Goal: Information Seeking & Learning: Learn about a topic

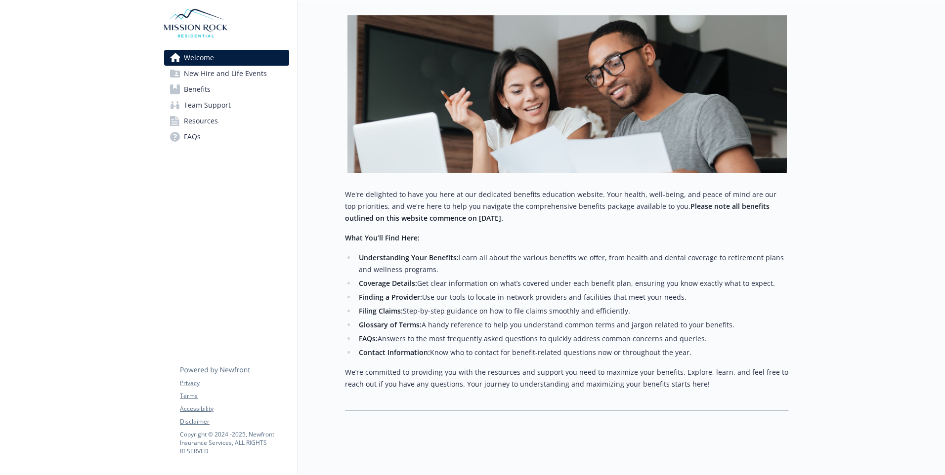
scroll to position [142, 0]
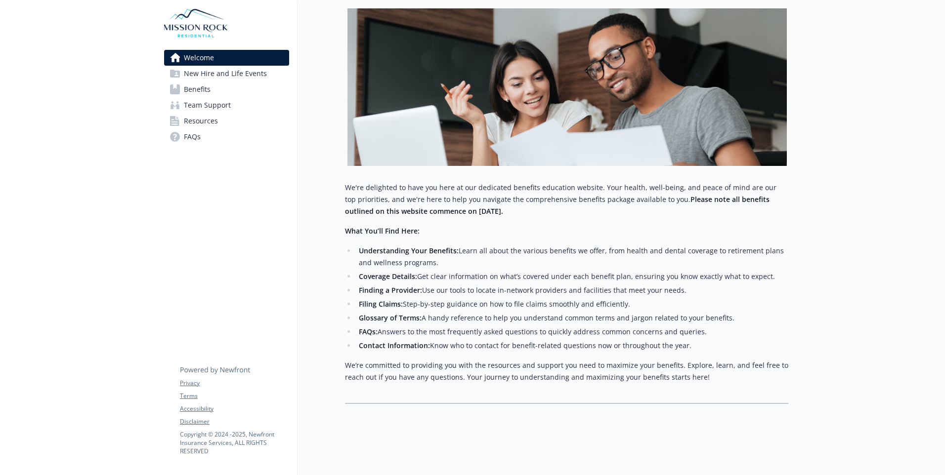
click at [201, 85] on span "Benefits" at bounding box center [197, 90] width 27 height 16
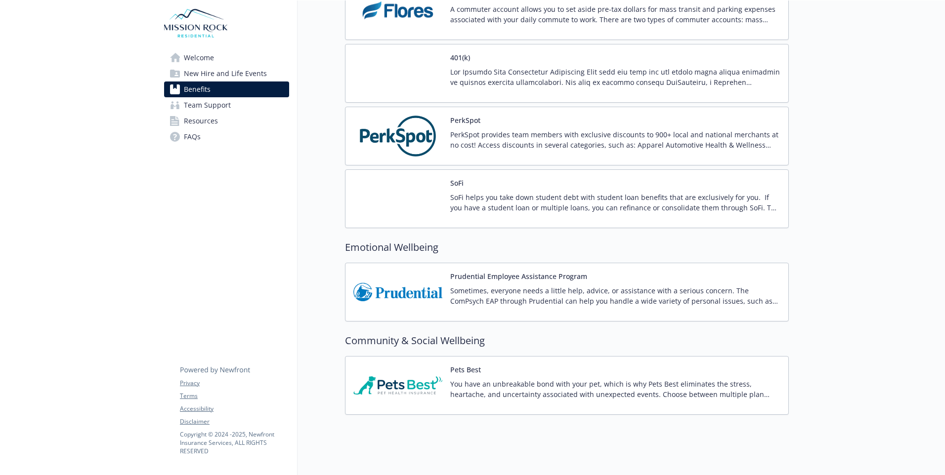
scroll to position [1836, 0]
